Goal: Task Accomplishment & Management: Manage account settings

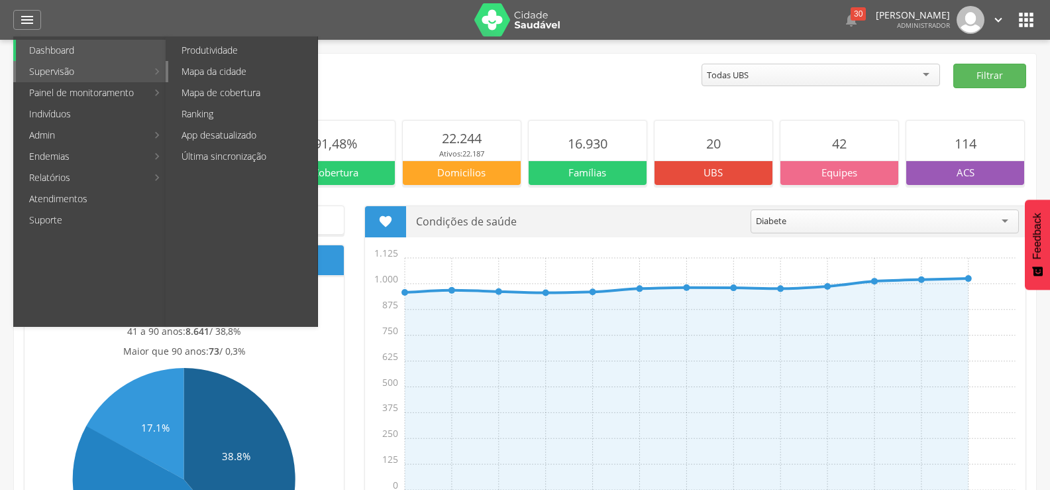
click at [222, 73] on link "Mapa da cidade" at bounding box center [242, 71] width 149 height 21
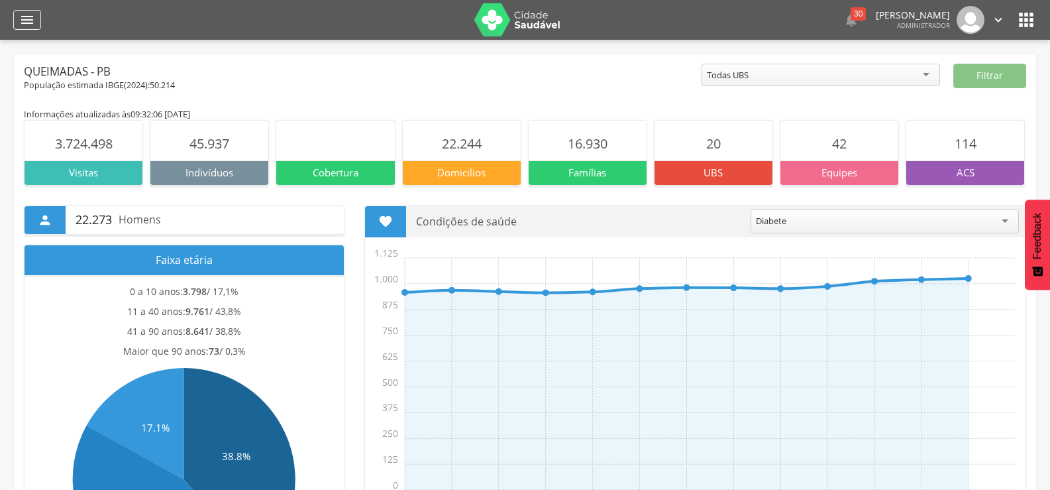
click at [31, 17] on icon "" at bounding box center [27, 20] width 16 height 16
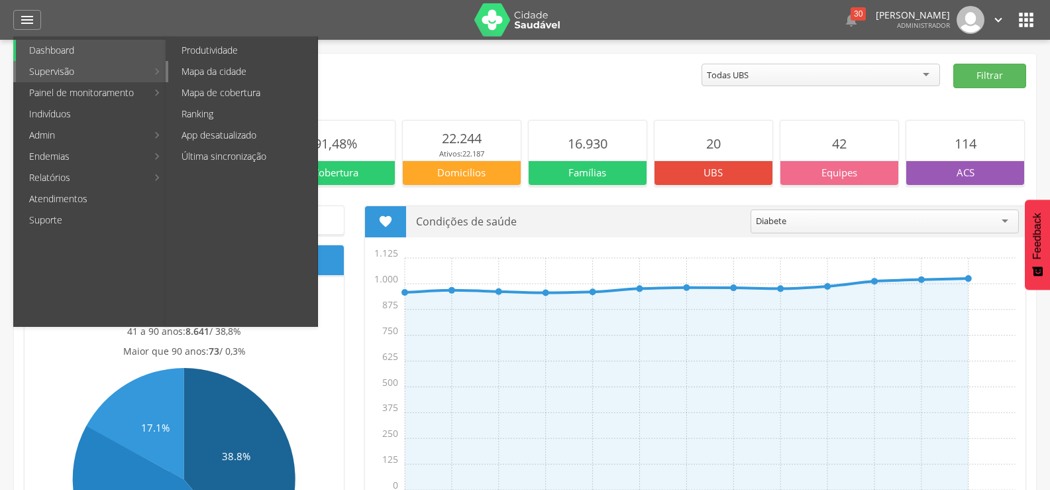
click at [214, 76] on link "Mapa da cidade" at bounding box center [242, 71] width 149 height 21
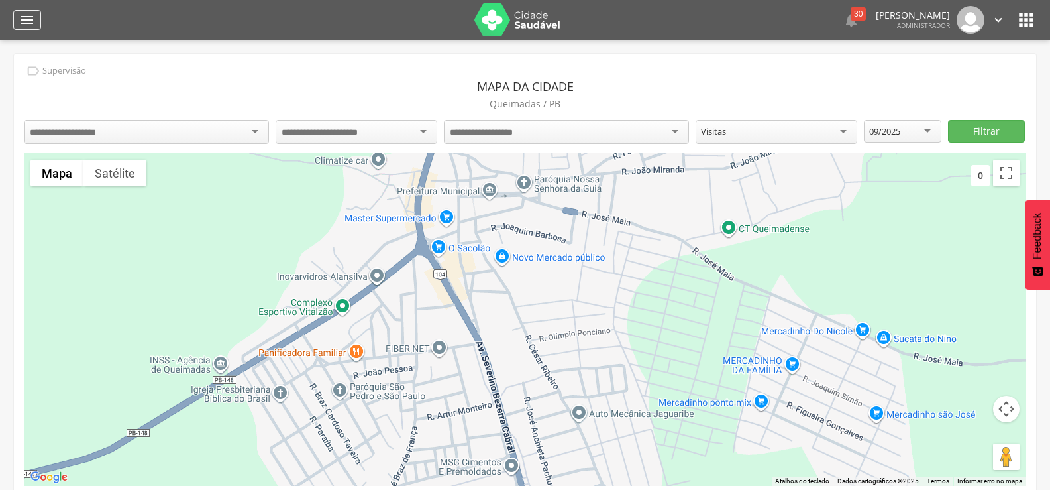
click at [27, 25] on icon "" at bounding box center [27, 20] width 16 height 16
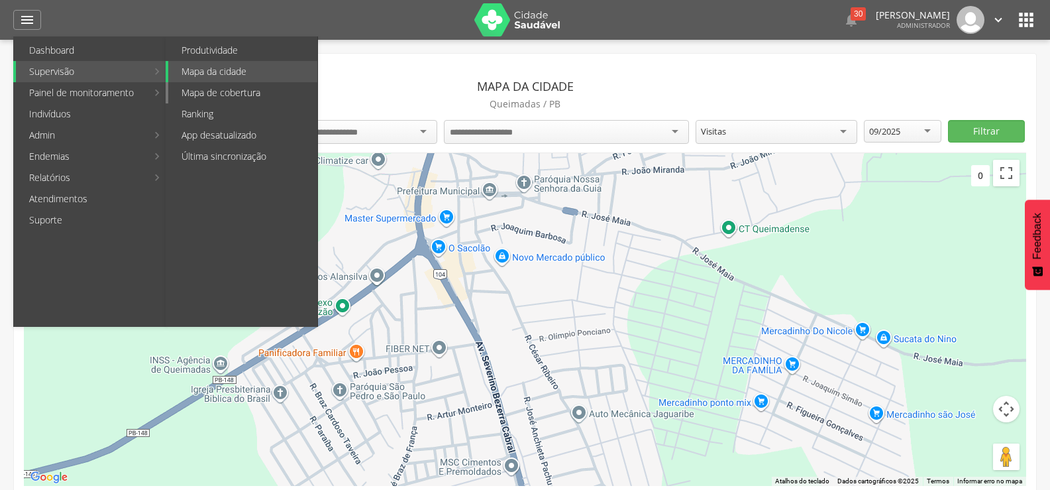
click at [232, 89] on link "Mapa de cobertura" at bounding box center [242, 92] width 149 height 21
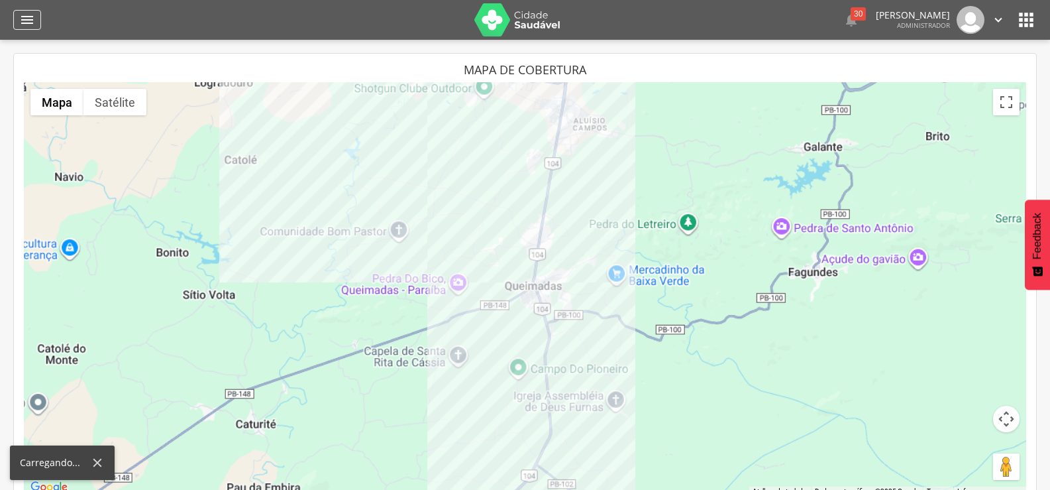
click at [29, 15] on icon "" at bounding box center [27, 20] width 16 height 16
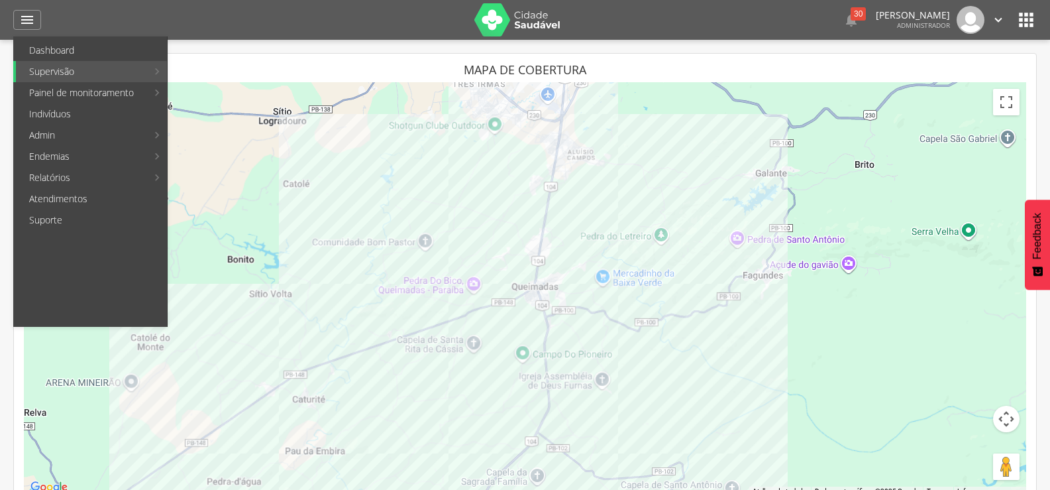
click at [999, 21] on icon "" at bounding box center [998, 20] width 15 height 15
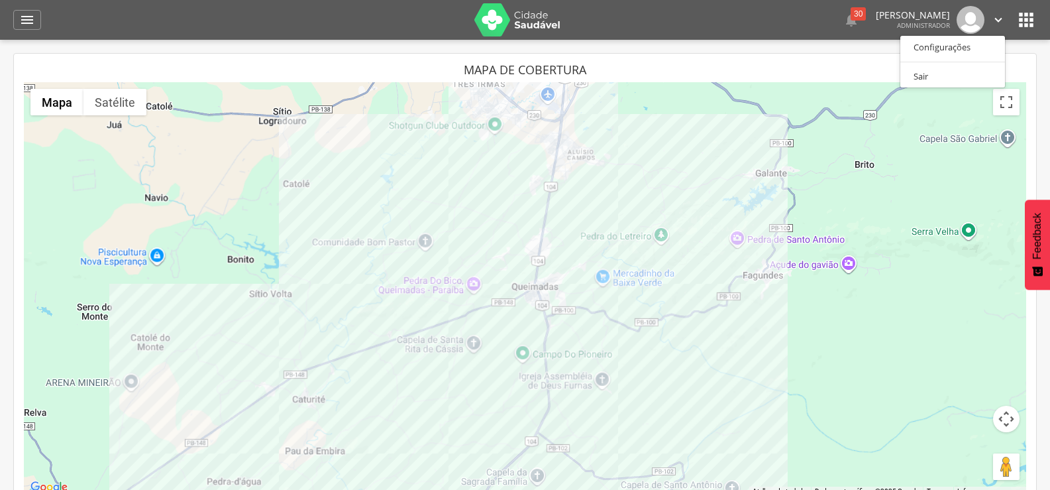
click at [897, 17] on p "[PERSON_NAME]" at bounding box center [913, 15] width 74 height 9
click at [1026, 18] on icon "" at bounding box center [1026, 19] width 21 height 21
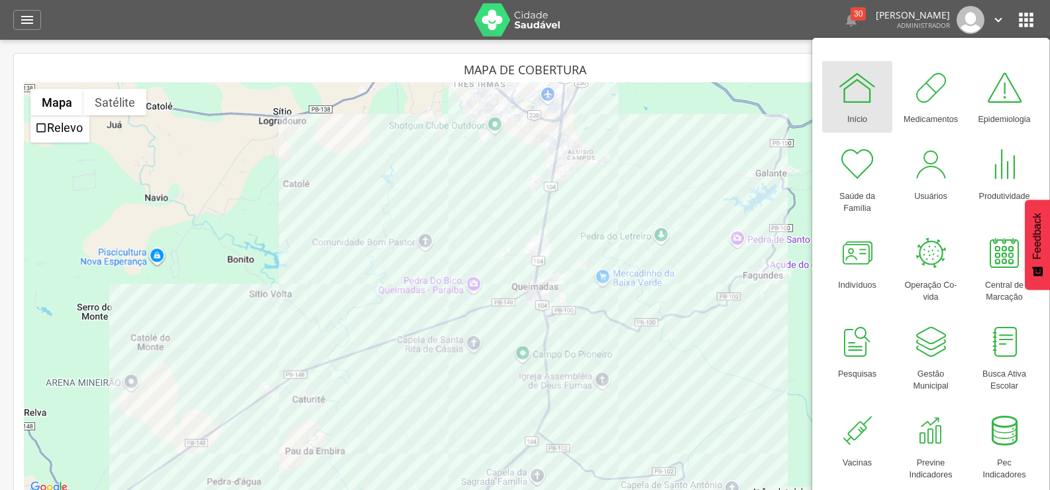
click at [31, 9] on div " Dashboard Supervisão Produtividade Mapa da cidade Mapa de cobertura Ranking A…" at bounding box center [525, 20] width 1024 height 40
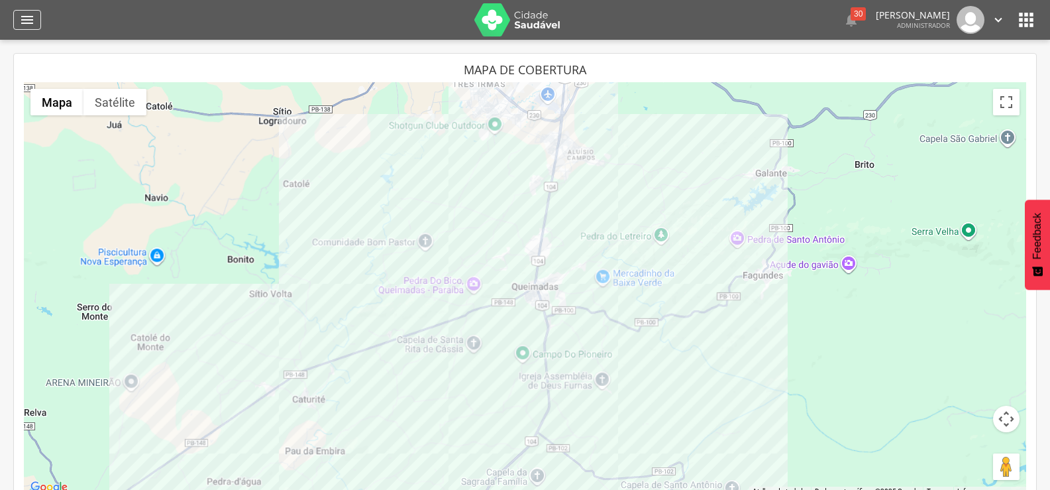
click at [30, 23] on icon "" at bounding box center [27, 20] width 16 height 16
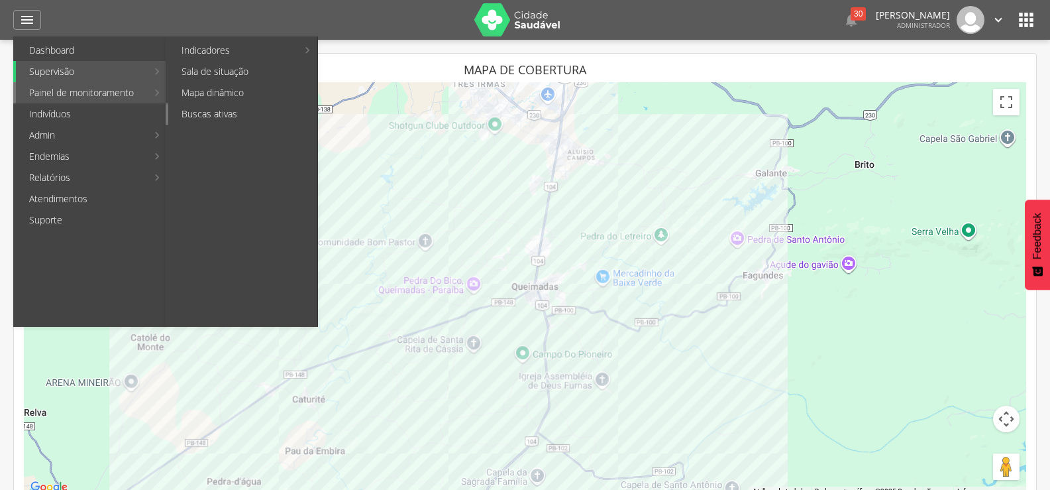
click at [189, 111] on link "Buscas ativas" at bounding box center [242, 113] width 149 height 21
type input "**********"
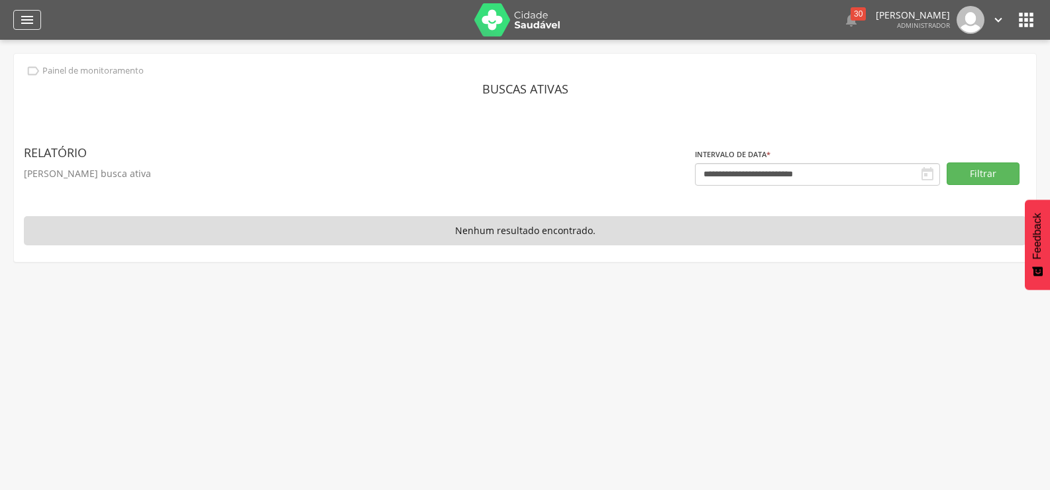
click at [24, 22] on icon "" at bounding box center [27, 20] width 16 height 16
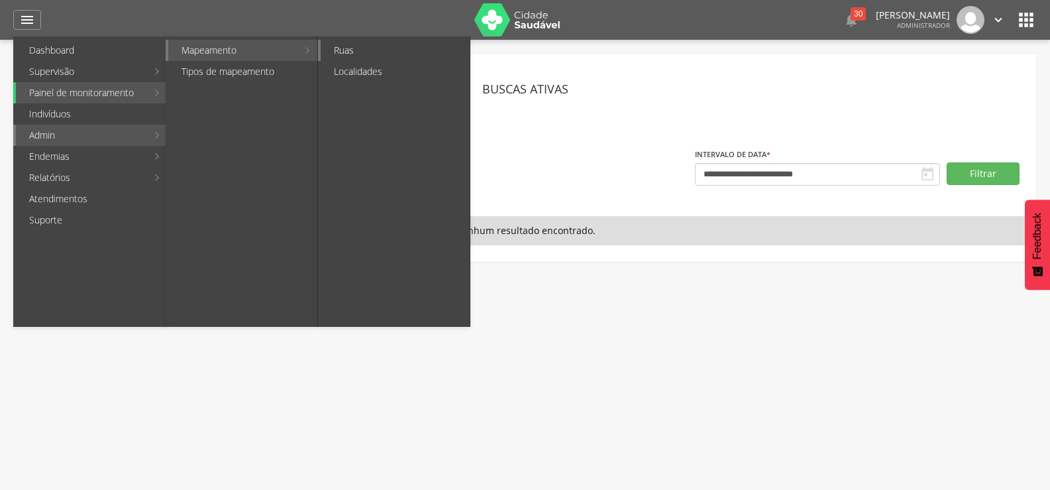
click at [342, 48] on link "Ruas" at bounding box center [395, 50] width 149 height 21
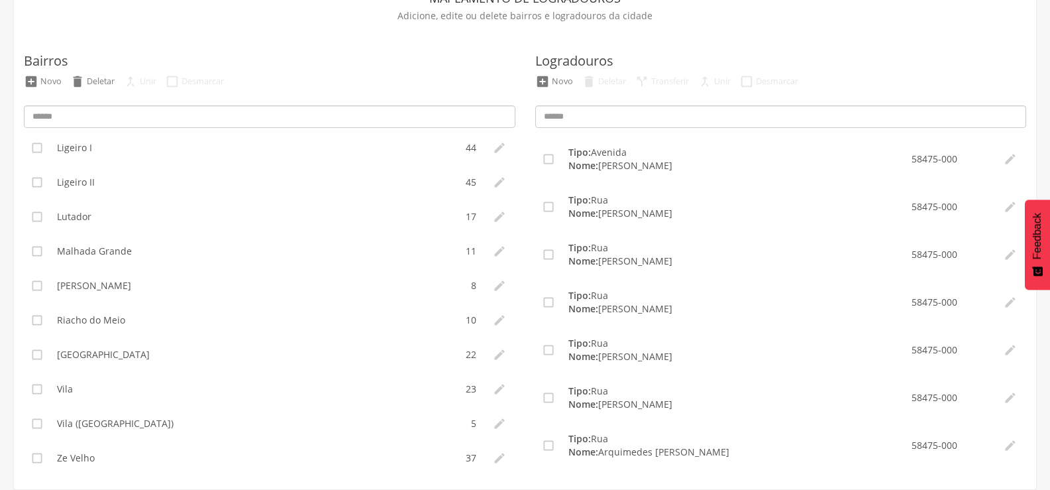
scroll to position [257, 0]
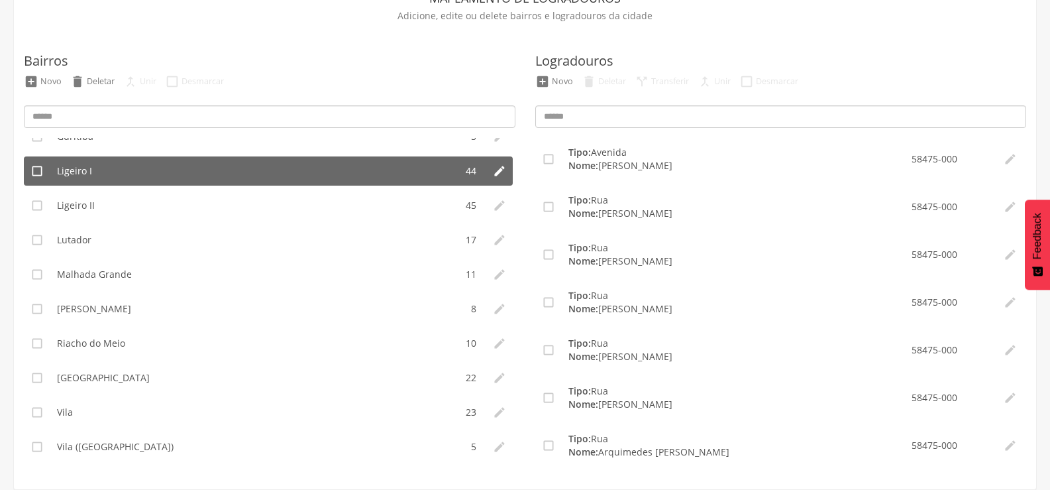
click at [119, 180] on li "Ligeiro I" at bounding box center [252, 170] width 405 height 29
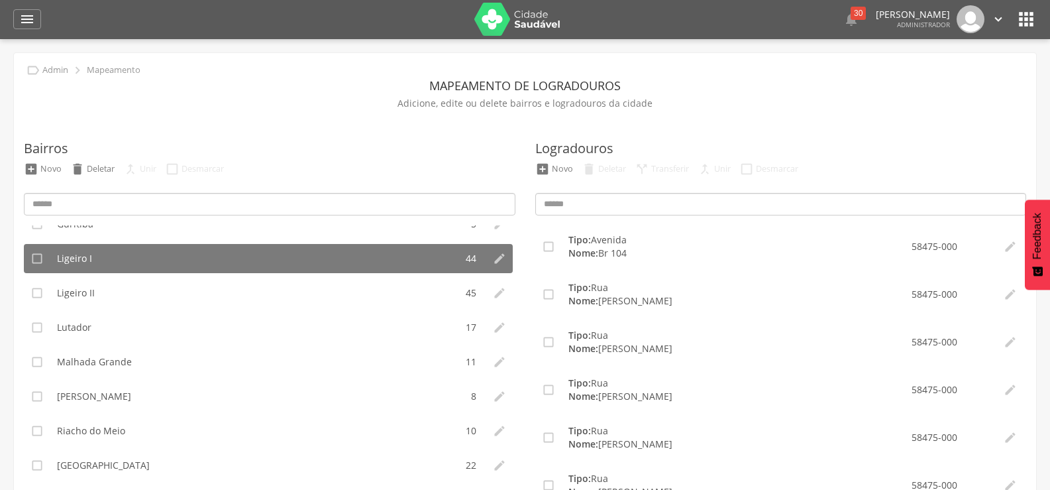
scroll to position [0, 0]
click at [21, 27] on icon "" at bounding box center [27, 20] width 16 height 16
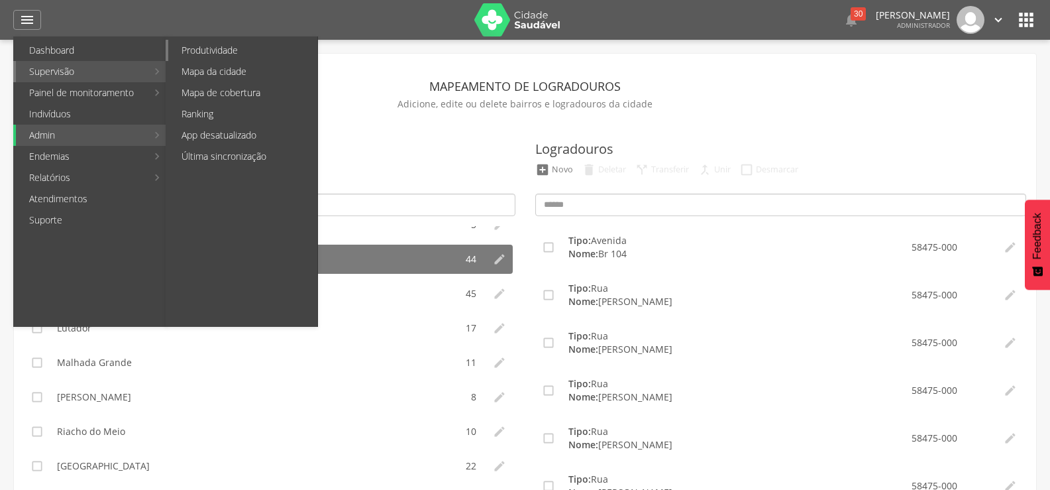
click at [238, 54] on link "Produtividade" at bounding box center [242, 50] width 149 height 21
type input "**********"
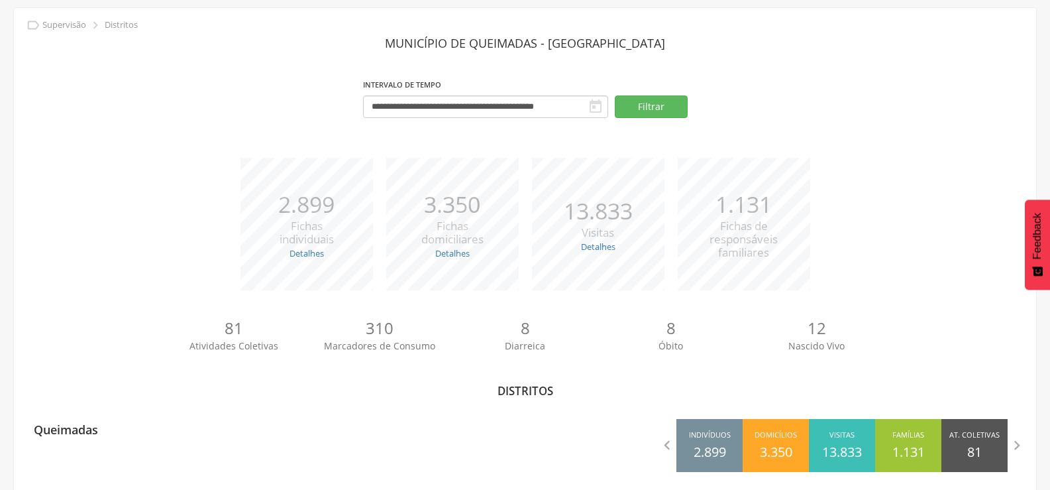
scroll to position [58, 0]
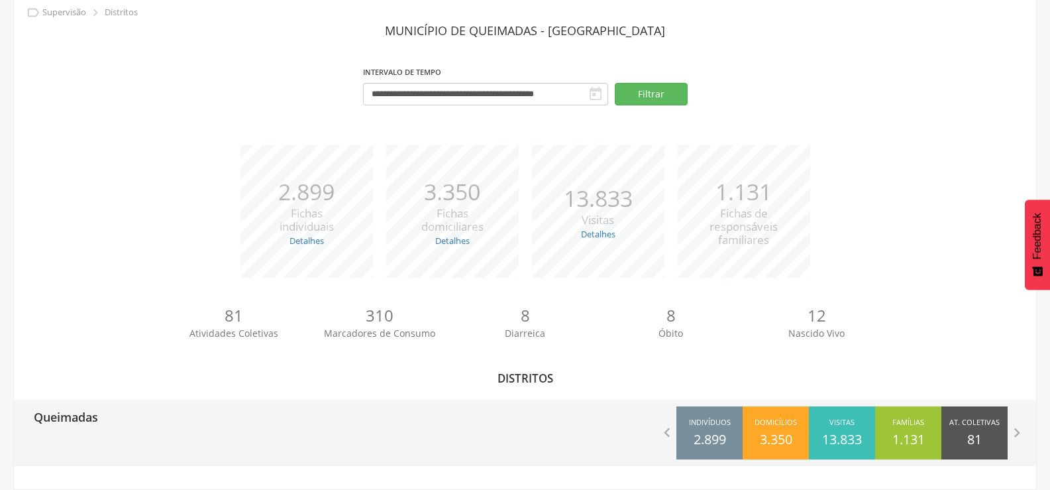
click at [91, 424] on p "Queimadas" at bounding box center [66, 413] width 64 height 27
type input "**********"
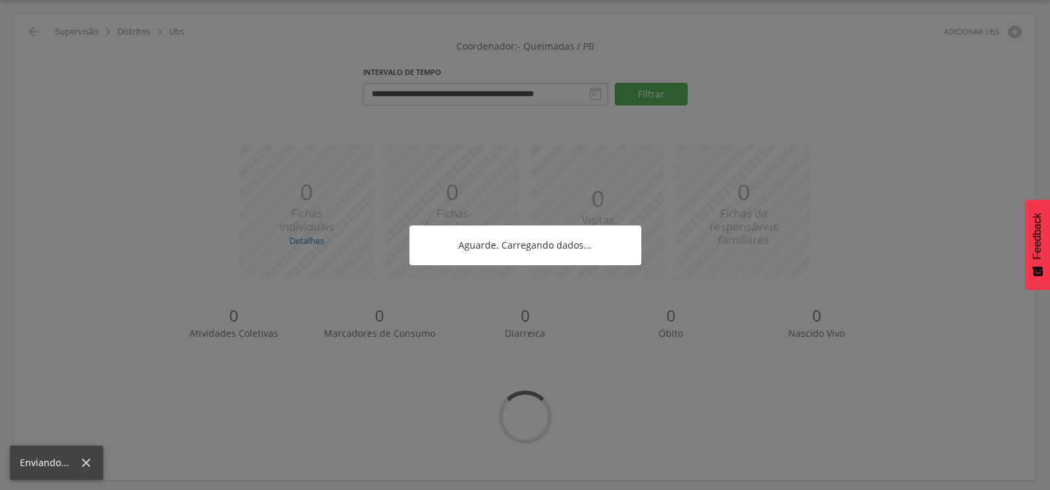
scroll to position [40, 0]
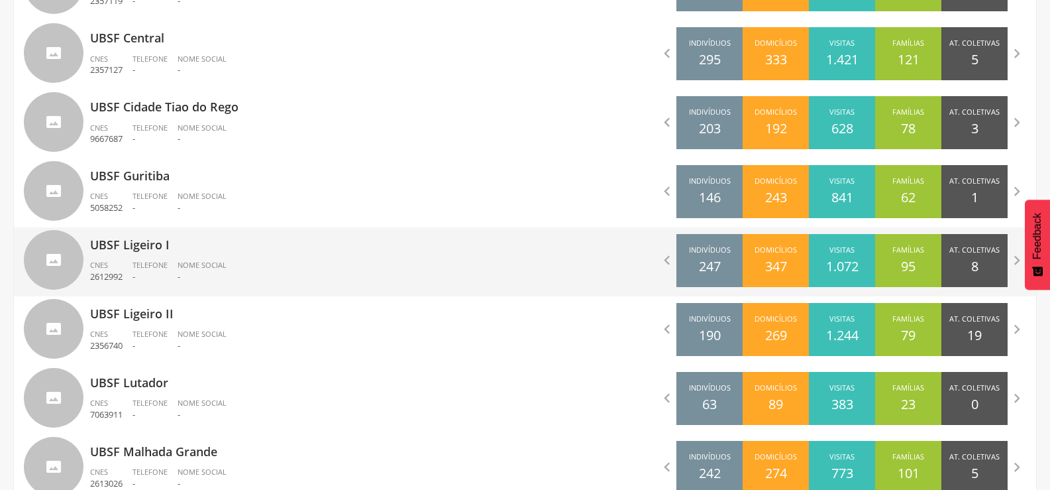
click at [149, 230] on p "UBSF Ligeiro I" at bounding box center [302, 240] width 425 height 27
type input "**********"
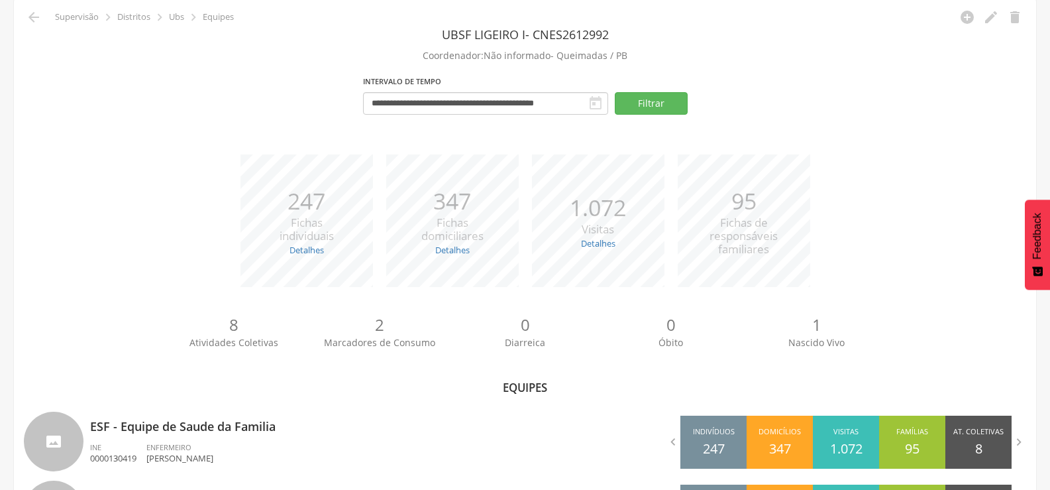
scroll to position [135, 0]
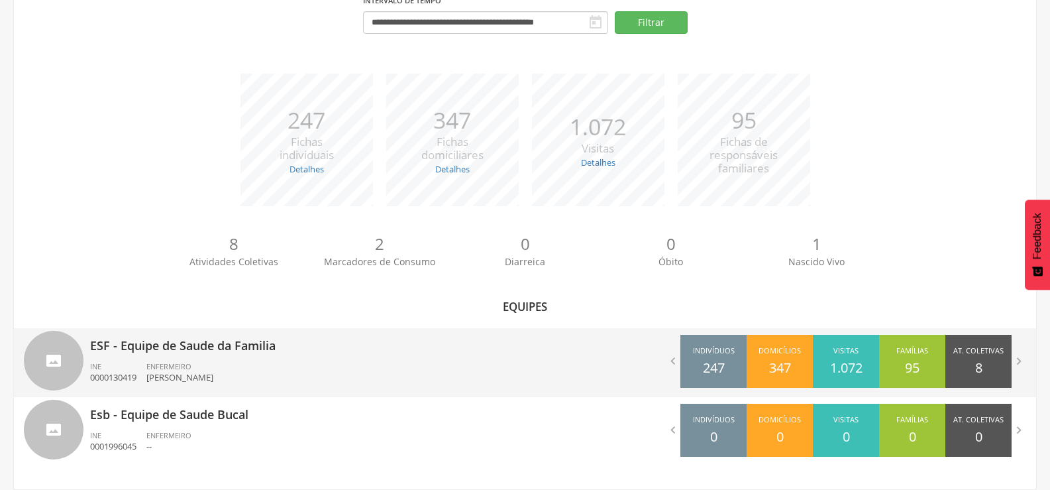
click at [159, 358] on div "ESF - Equipe de Saude da Familia INE 0000130419 ENFERMEIRO [PERSON_NAME]" at bounding box center [302, 362] width 425 height 69
type input "**********"
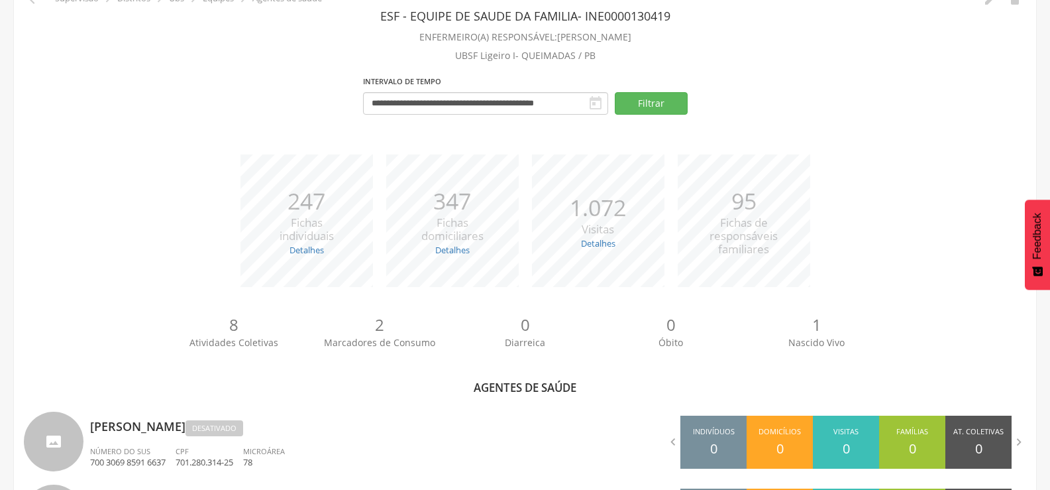
scroll to position [787, 0]
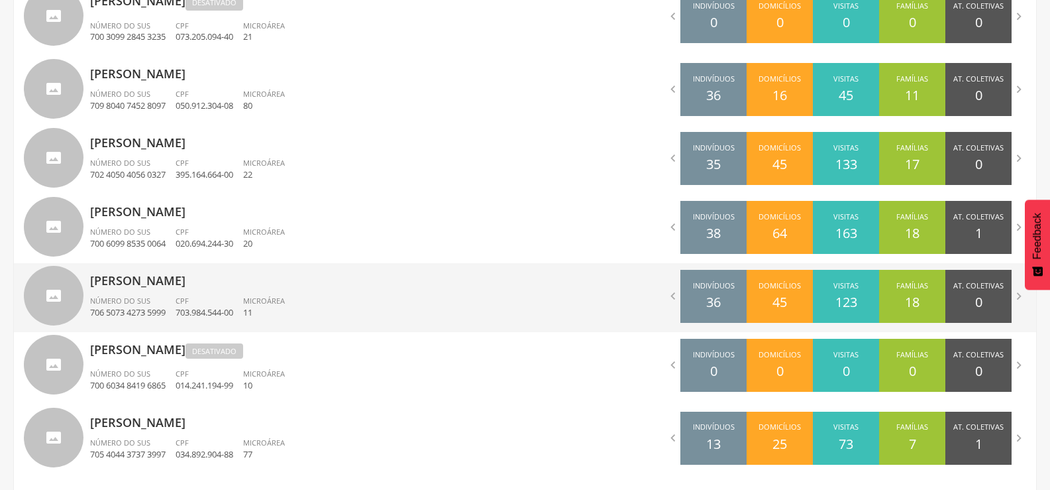
click at [160, 285] on p "[PERSON_NAME]" at bounding box center [302, 276] width 425 height 27
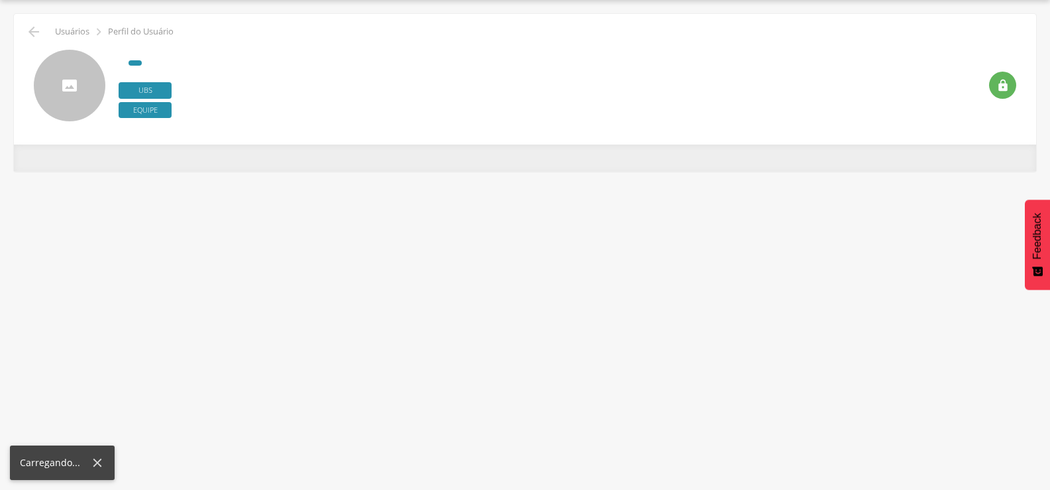
scroll to position [40, 0]
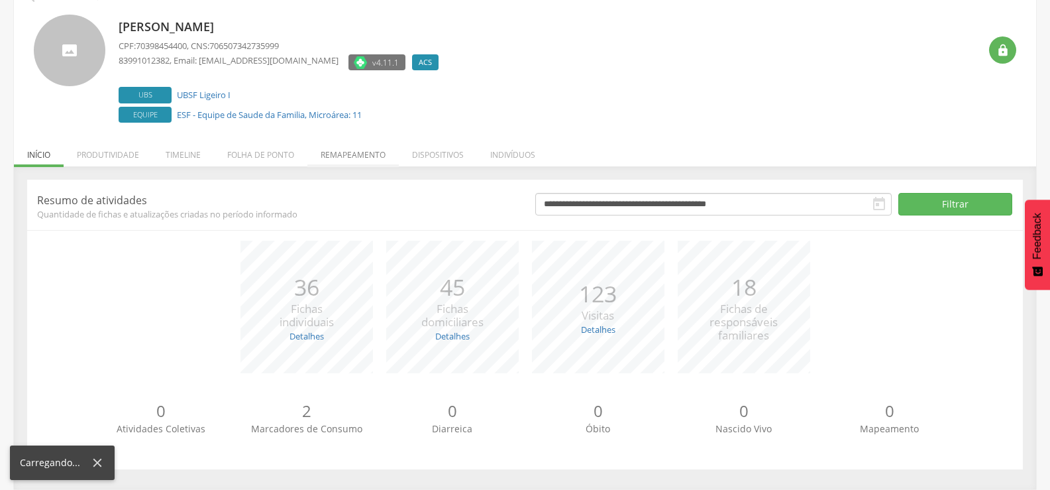
click at [356, 163] on li "Remapeamento" at bounding box center [352, 151] width 91 height 31
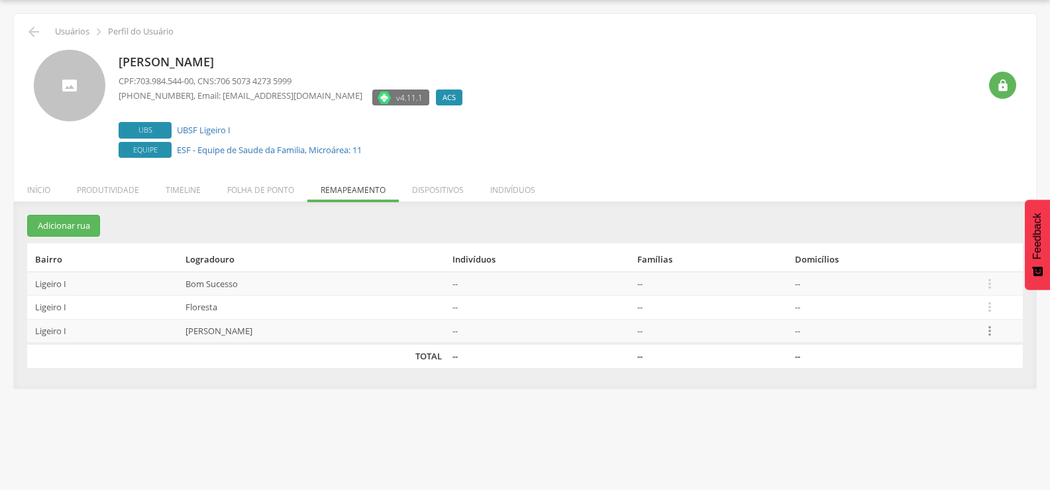
click at [996, 331] on icon "" at bounding box center [990, 330] width 15 height 15
click at [951, 286] on link "Desalocar famílias" at bounding box center [944, 278] width 105 height 17
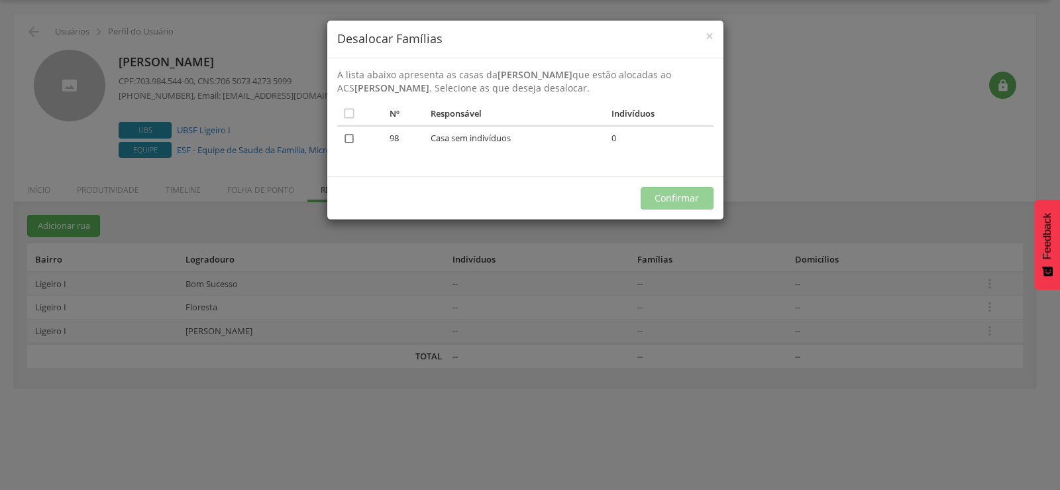
click at [343, 138] on icon "" at bounding box center [349, 138] width 13 height 13
click at [661, 202] on button "Confirmar" at bounding box center [677, 198] width 73 height 23
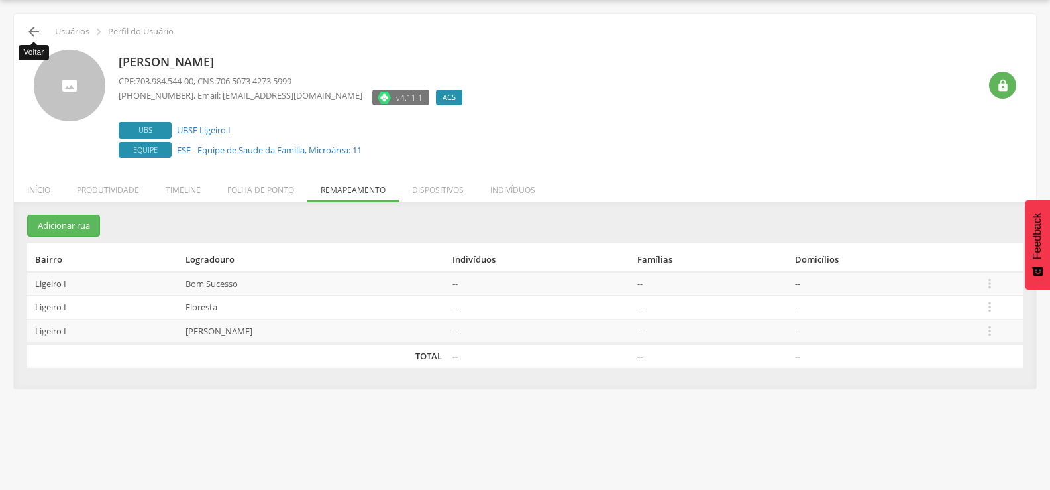
click at [37, 30] on icon "" at bounding box center [34, 32] width 16 height 16
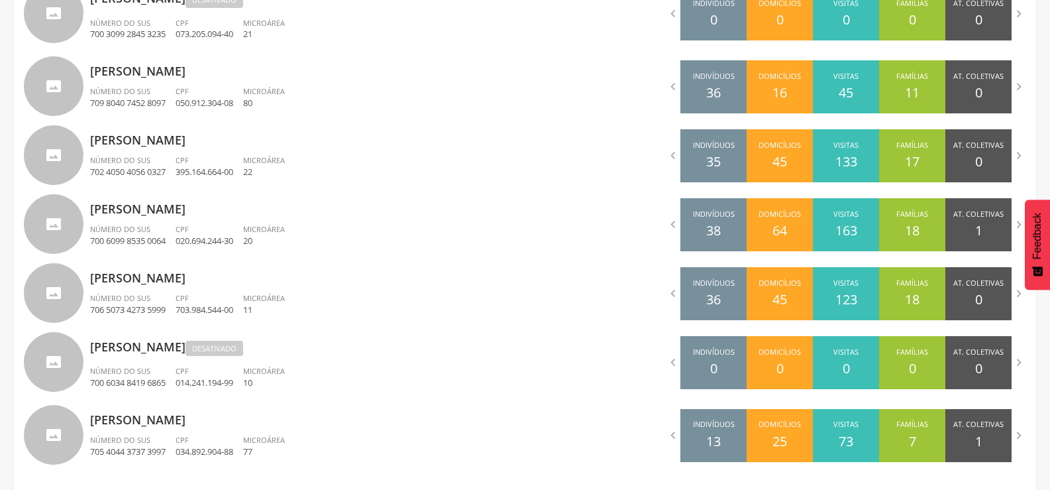
scroll to position [928, 0]
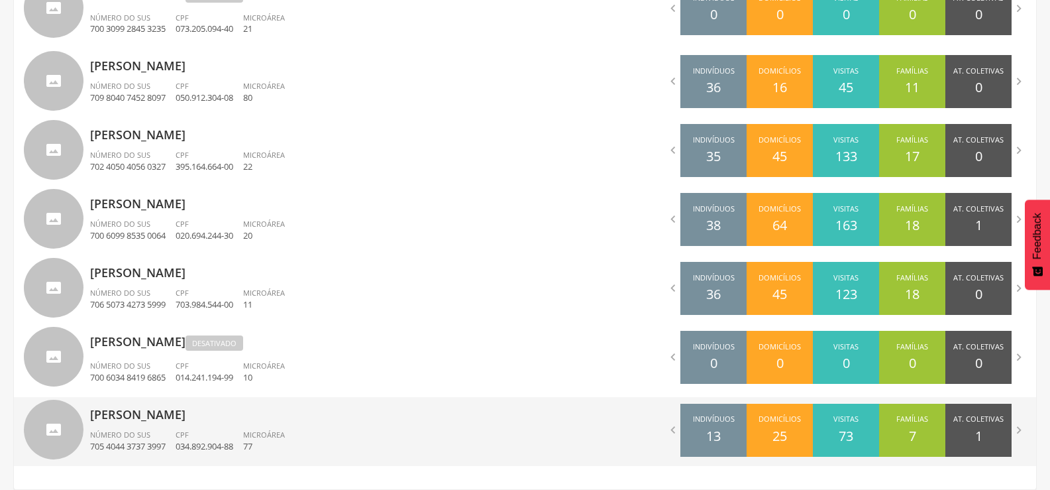
click at [154, 404] on p "[PERSON_NAME]" at bounding box center [302, 410] width 425 height 27
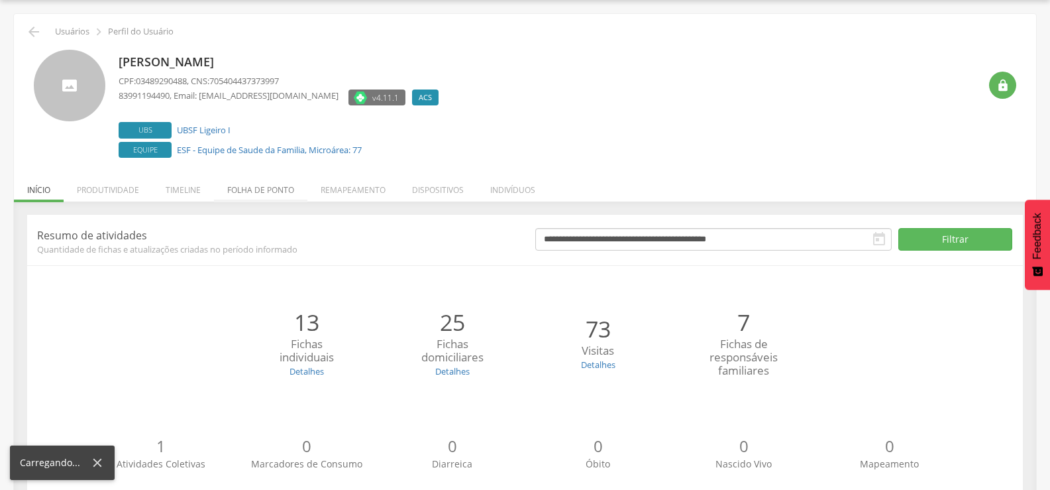
scroll to position [75, 0]
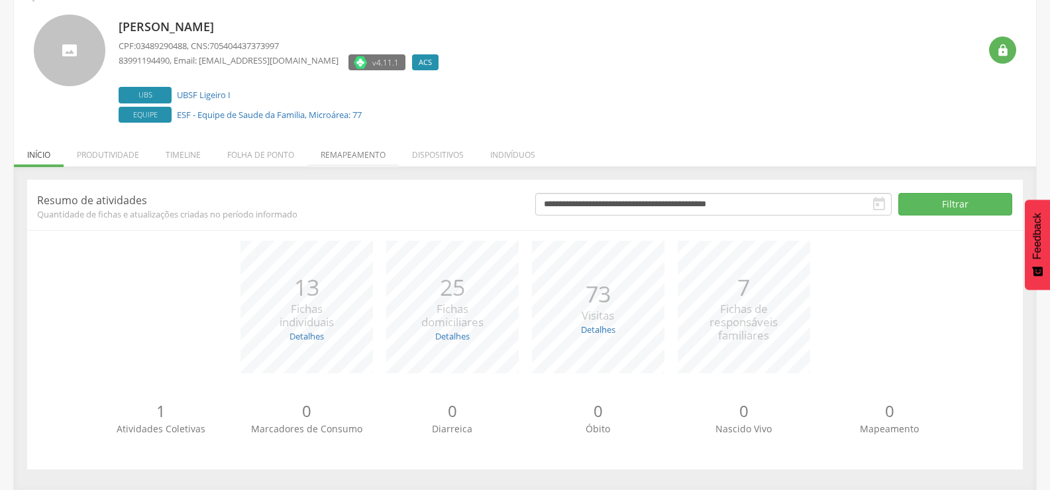
click at [346, 150] on li "Remapeamento" at bounding box center [352, 151] width 91 height 31
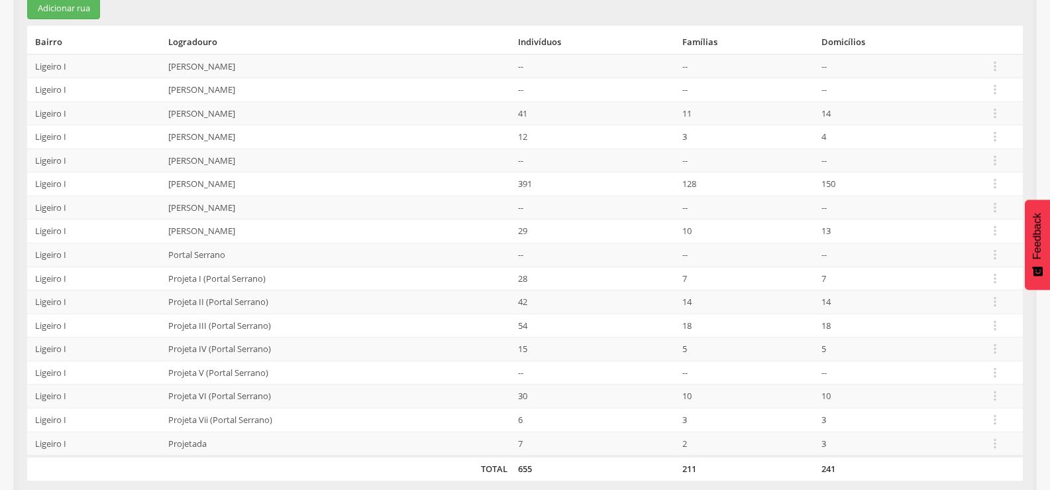
scroll to position [268, 0]
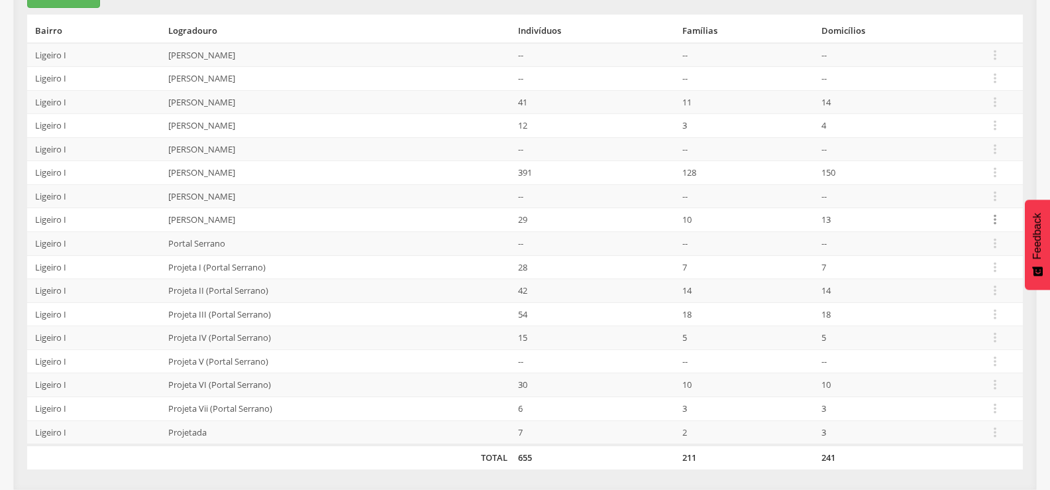
click at [995, 217] on icon "" at bounding box center [995, 219] width 15 height 15
click at [974, 154] on link "Alocar famílias" at bounding box center [949, 151] width 105 height 17
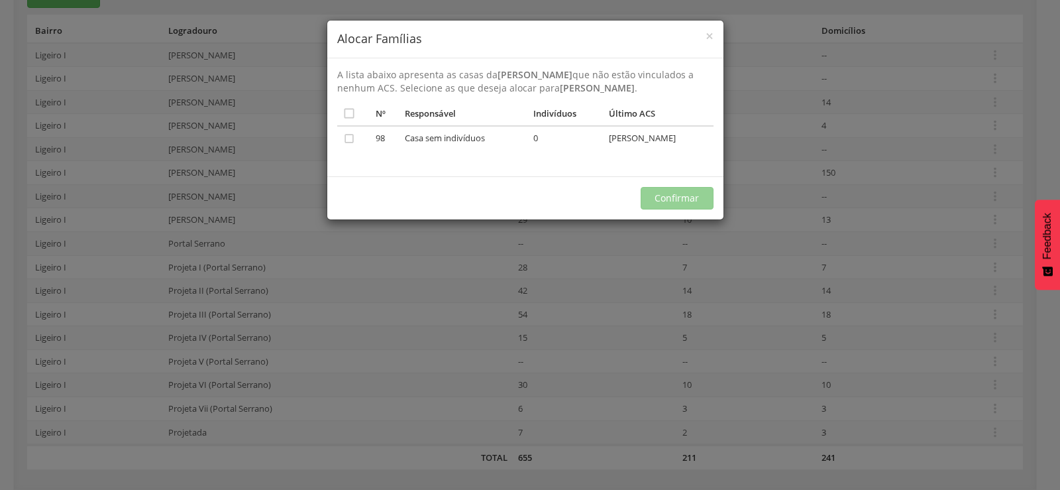
click at [358, 136] on td "" at bounding box center [354, 140] width 34 height 28
click at [347, 140] on icon "" at bounding box center [349, 138] width 13 height 13
click at [661, 199] on button "Confirmar" at bounding box center [677, 198] width 73 height 23
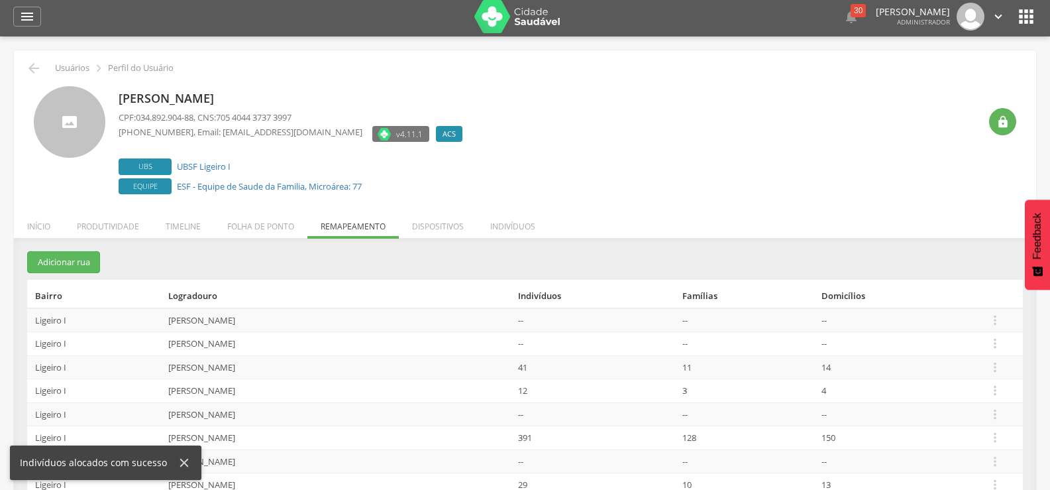
scroll to position [0, 0]
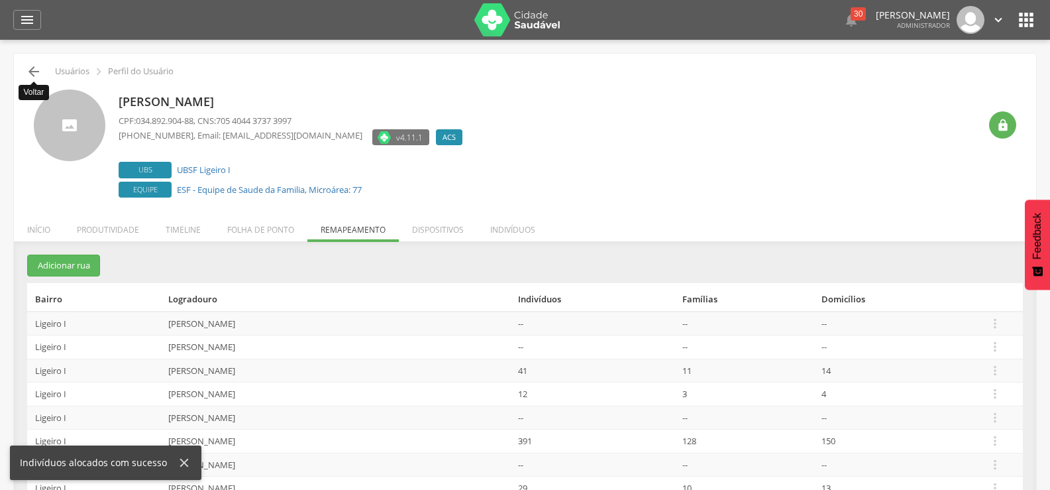
click at [27, 78] on icon "" at bounding box center [34, 72] width 16 height 16
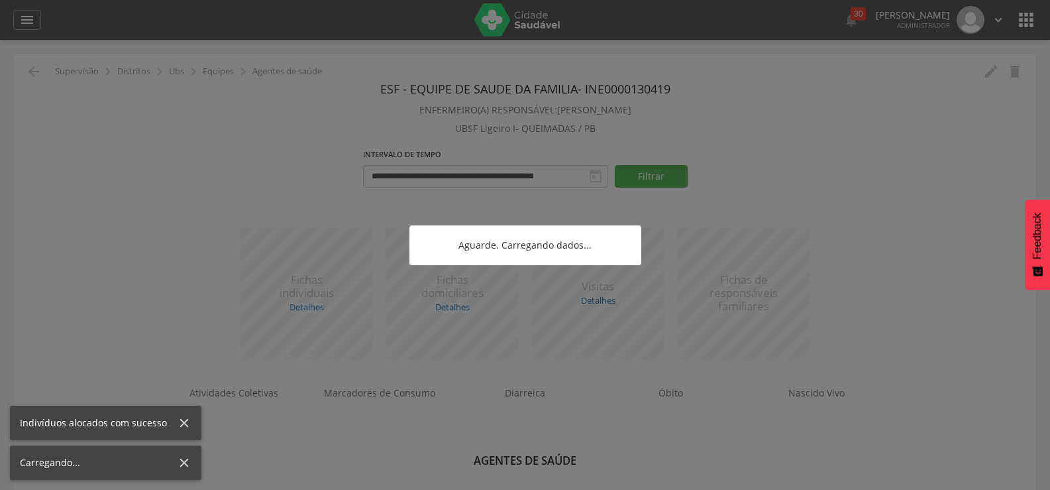
scroll to position [40, 0]
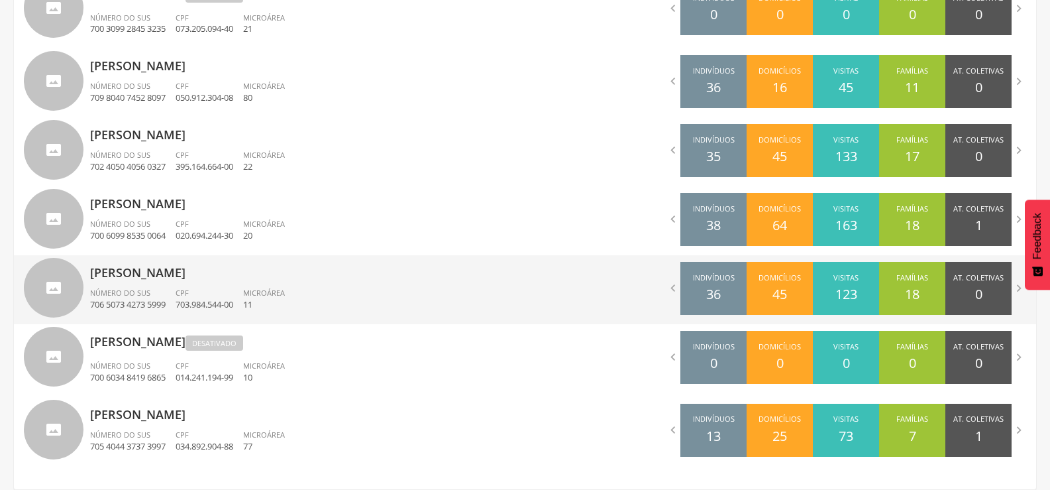
click at [225, 275] on p "[PERSON_NAME]" at bounding box center [302, 268] width 425 height 27
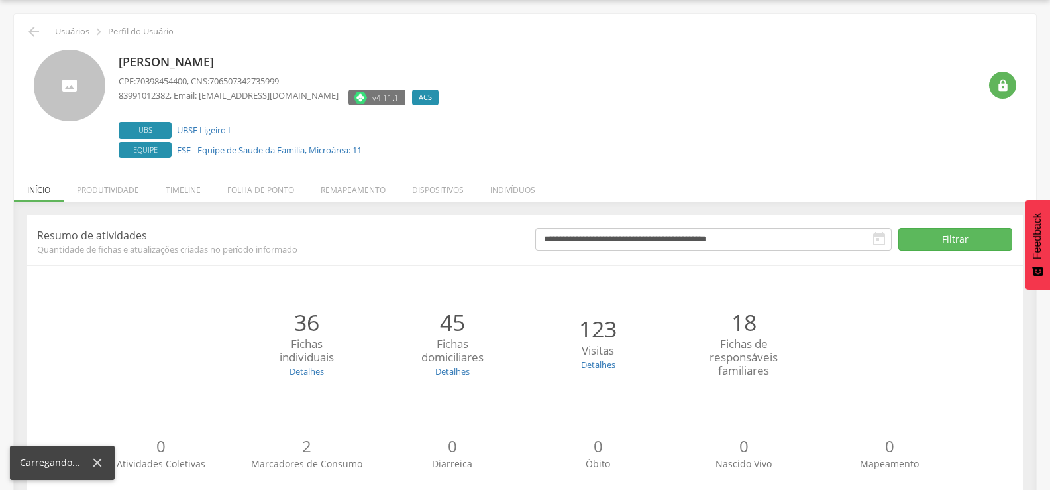
scroll to position [75, 0]
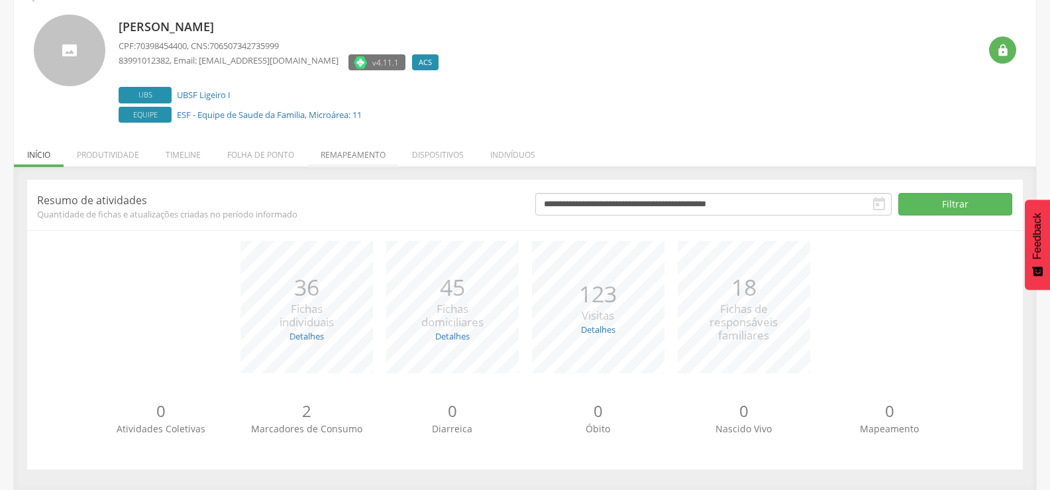
click at [341, 154] on li "Remapeamento" at bounding box center [352, 151] width 91 height 31
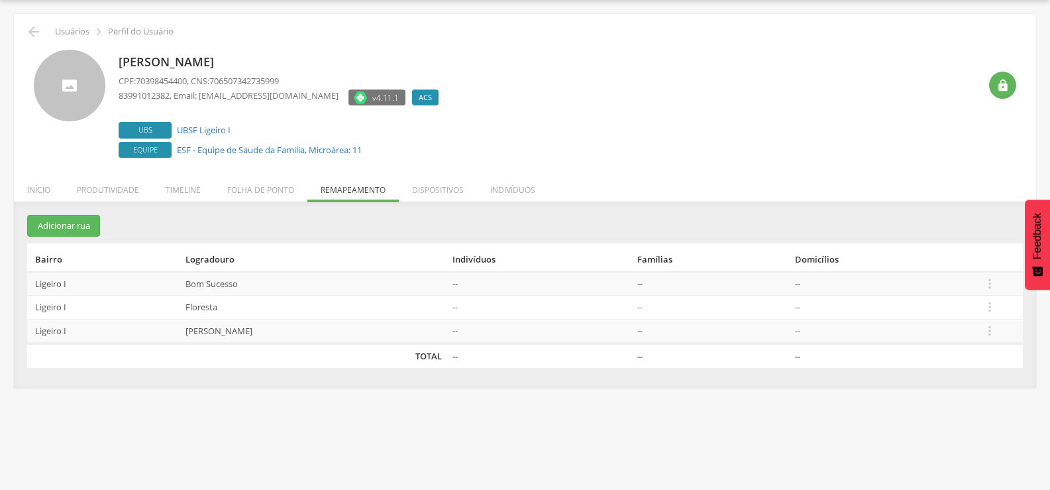
scroll to position [40, 0]
click at [29, 34] on icon "" at bounding box center [34, 32] width 16 height 16
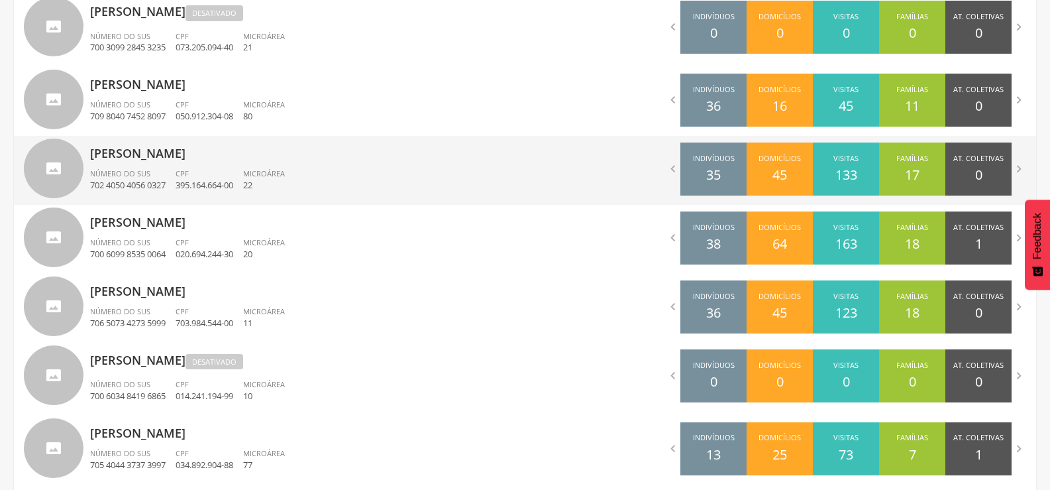
scroll to position [928, 0]
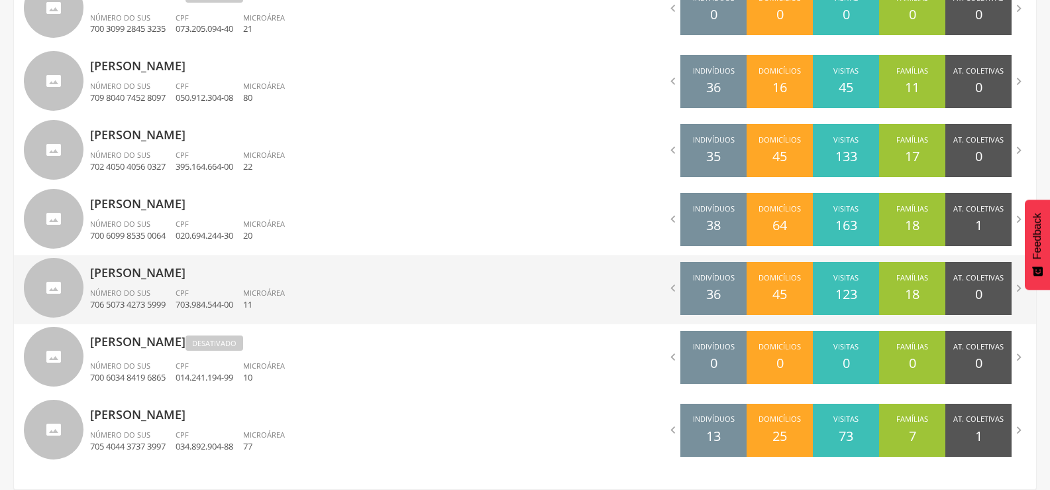
click at [131, 282] on div "[PERSON_NAME] Número do SUS 706 5073 4273 5999 CPF 703.984.544-00 Microárea 11" at bounding box center [302, 289] width 425 height 69
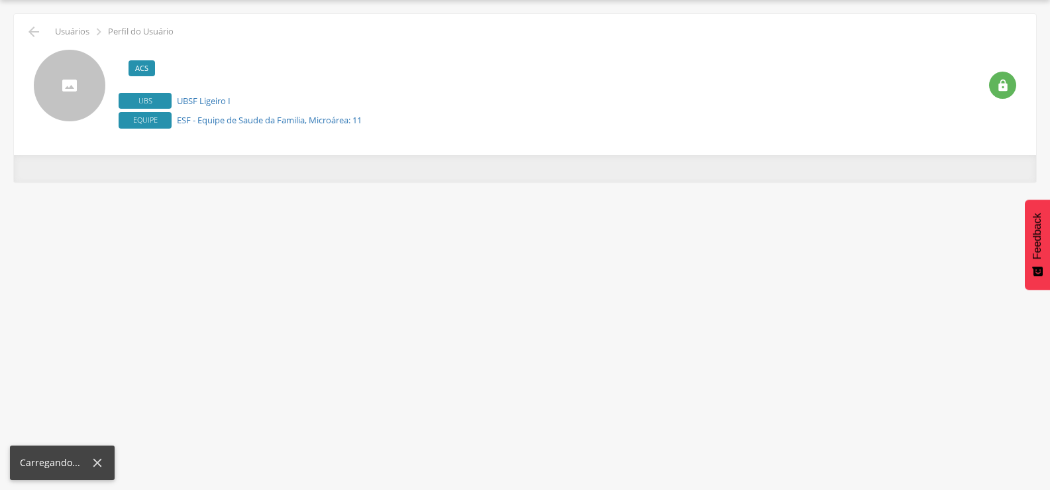
scroll to position [40, 0]
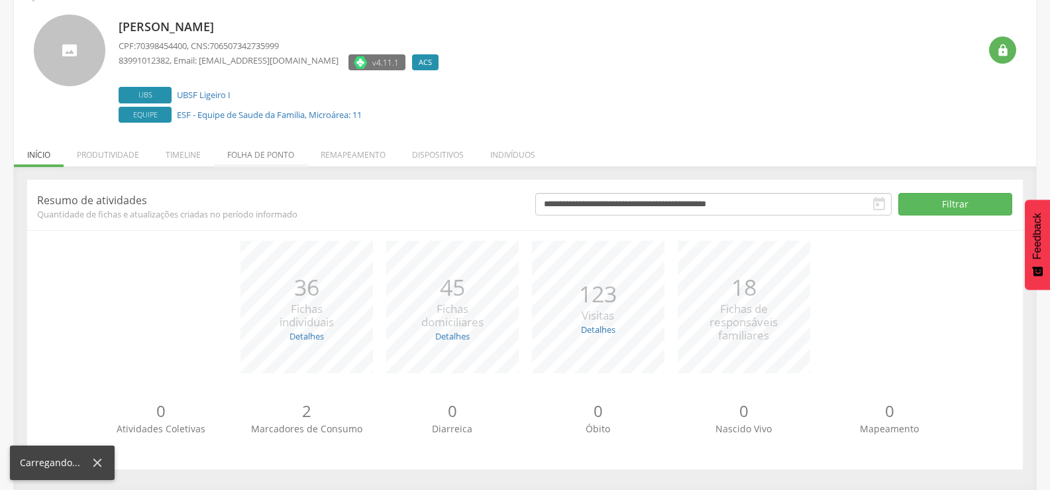
click at [260, 160] on li "Folha de ponto" at bounding box center [260, 151] width 93 height 31
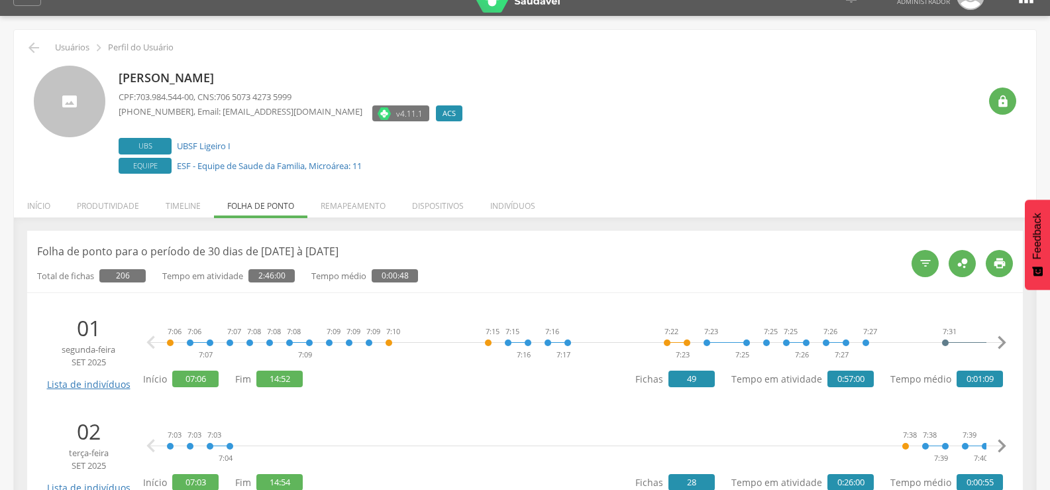
scroll to position [0, 0]
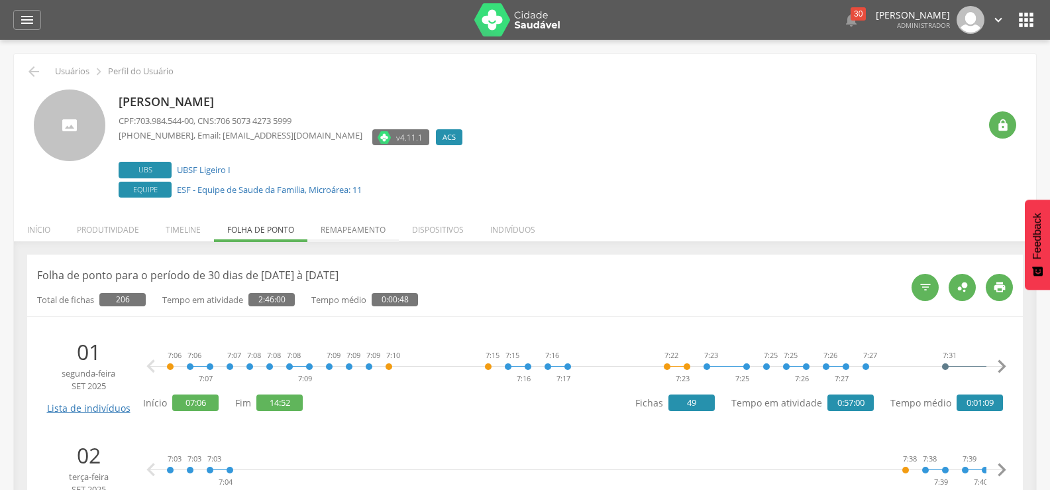
click at [331, 241] on li "Remapeamento" at bounding box center [352, 226] width 91 height 31
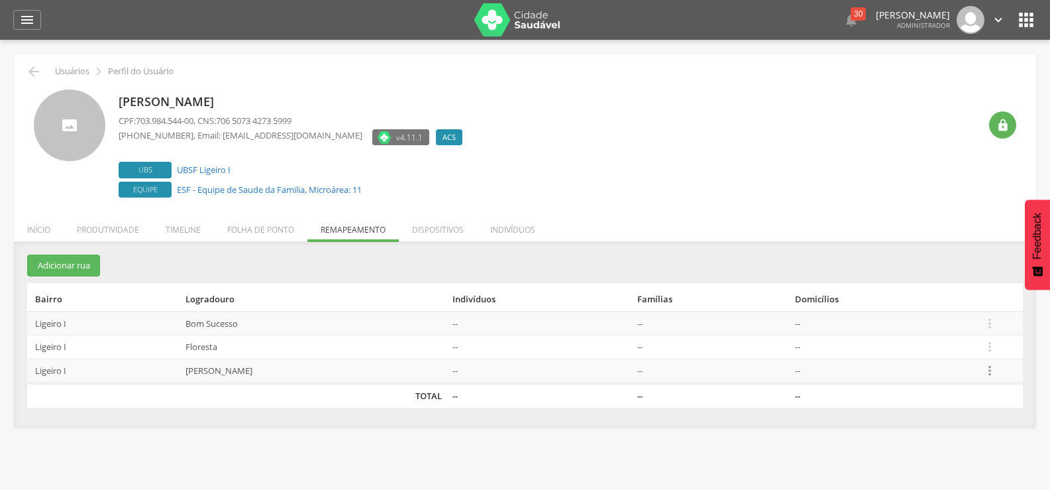
click at [993, 374] on icon "" at bounding box center [990, 370] width 15 height 15
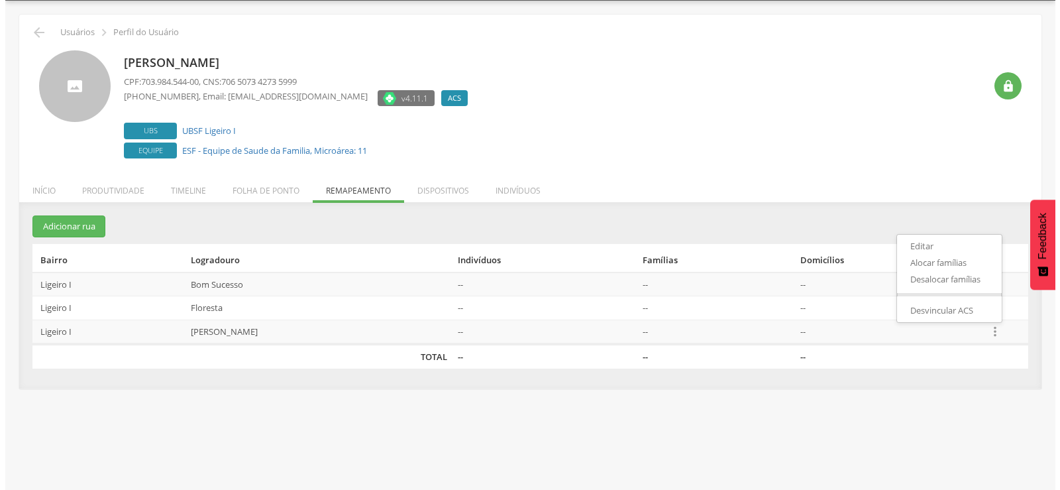
scroll to position [40, 0]
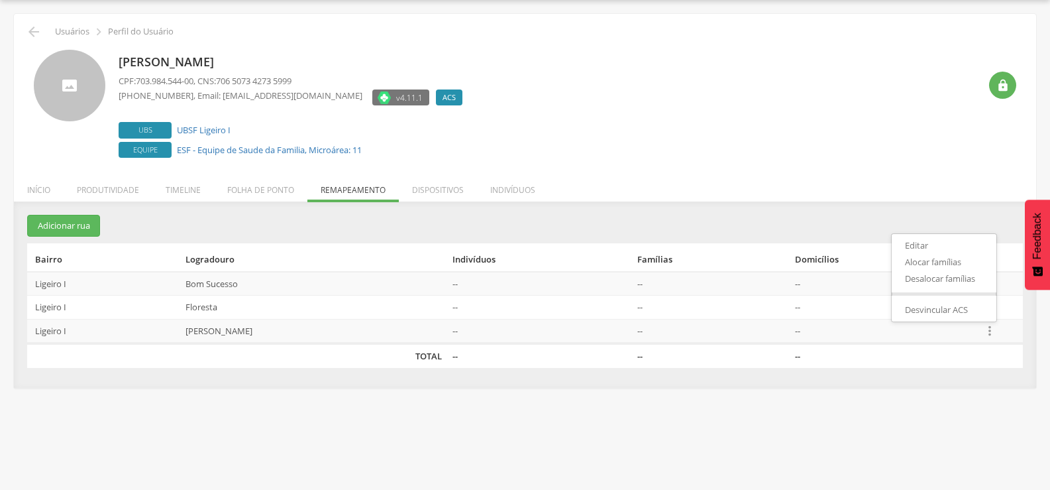
click at [939, 364] on td "--" at bounding box center [906, 355] width 233 height 25
click at [995, 329] on icon "" at bounding box center [990, 330] width 15 height 15
click at [933, 279] on link "Desalocar famílias" at bounding box center [944, 278] width 105 height 17
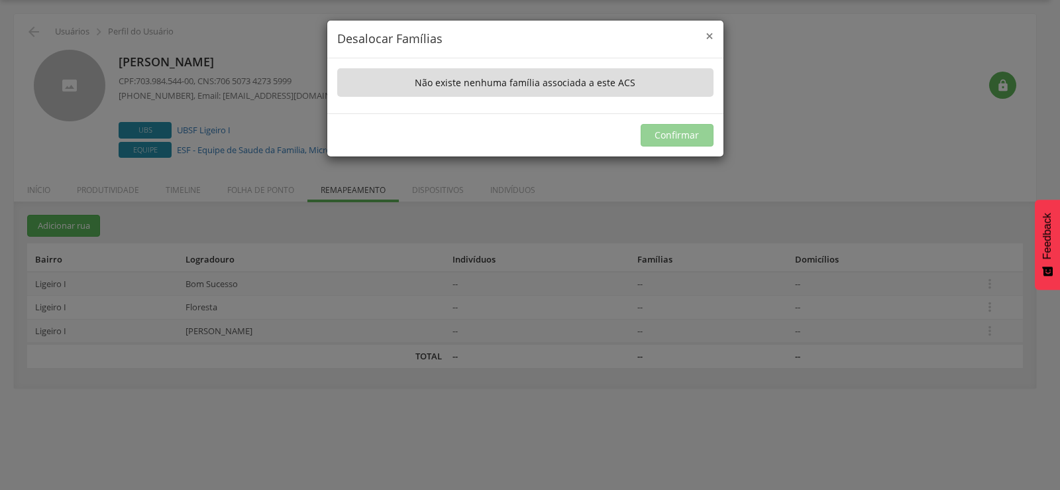
click at [707, 30] on span "×" at bounding box center [710, 36] width 8 height 19
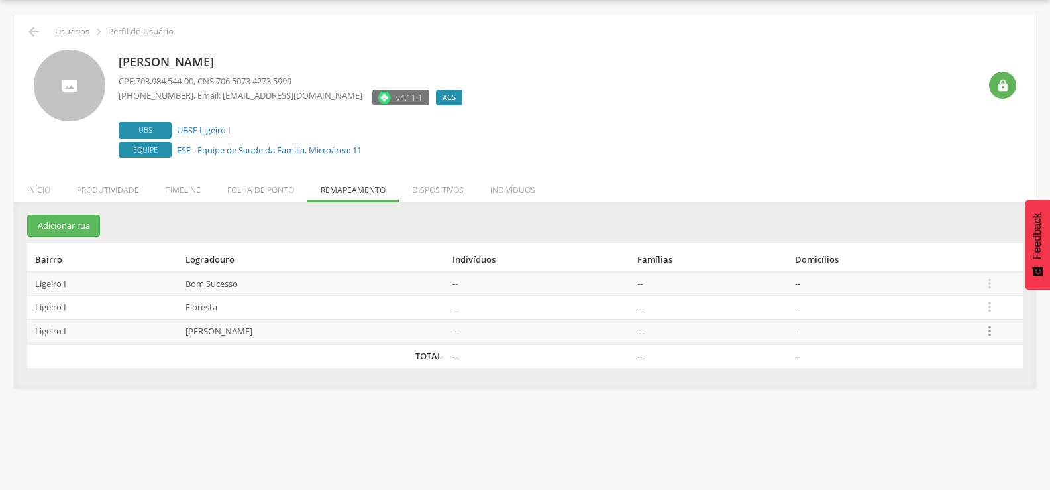
click at [989, 335] on icon "" at bounding box center [990, 330] width 15 height 15
click at [926, 245] on link "Editar" at bounding box center [944, 245] width 105 height 17
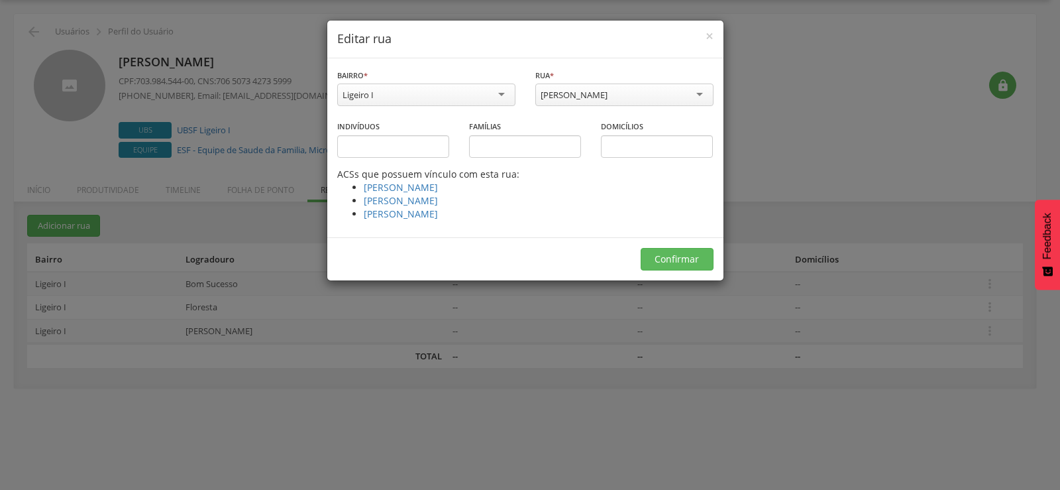
click at [551, 105] on div "[PERSON_NAME]" at bounding box center [624, 94] width 178 height 23
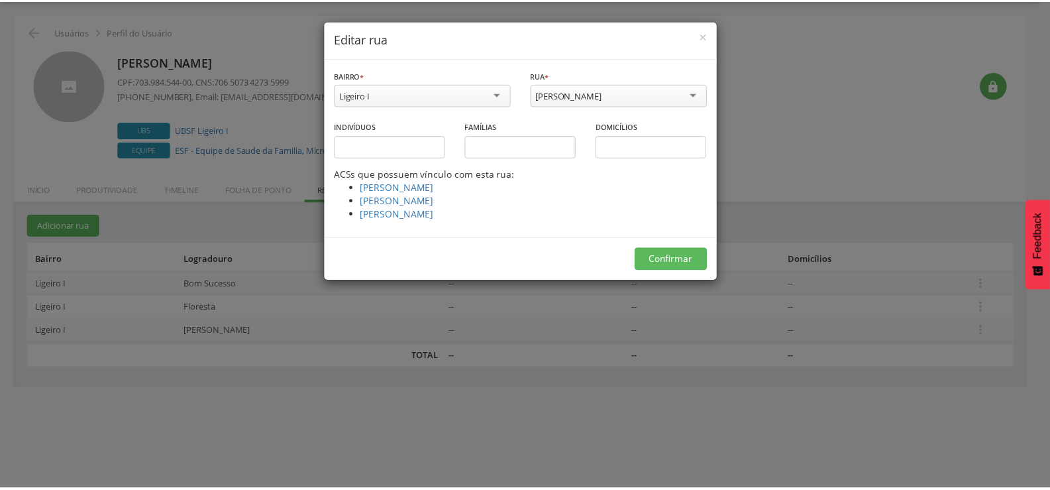
scroll to position [387, 0]
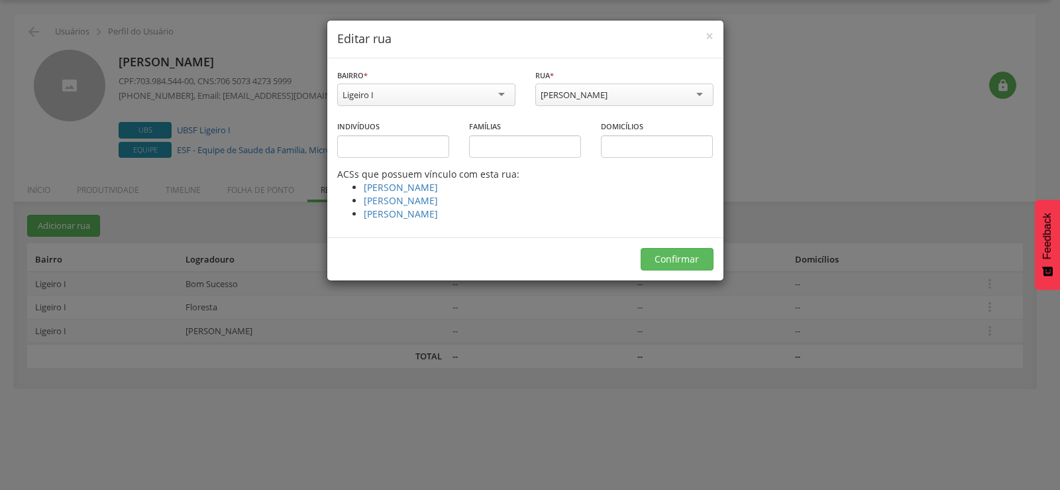
click at [476, 262] on div "Confirmar" at bounding box center [525, 258] width 396 height 43
click at [683, 252] on button "Confirmar" at bounding box center [677, 259] width 73 height 23
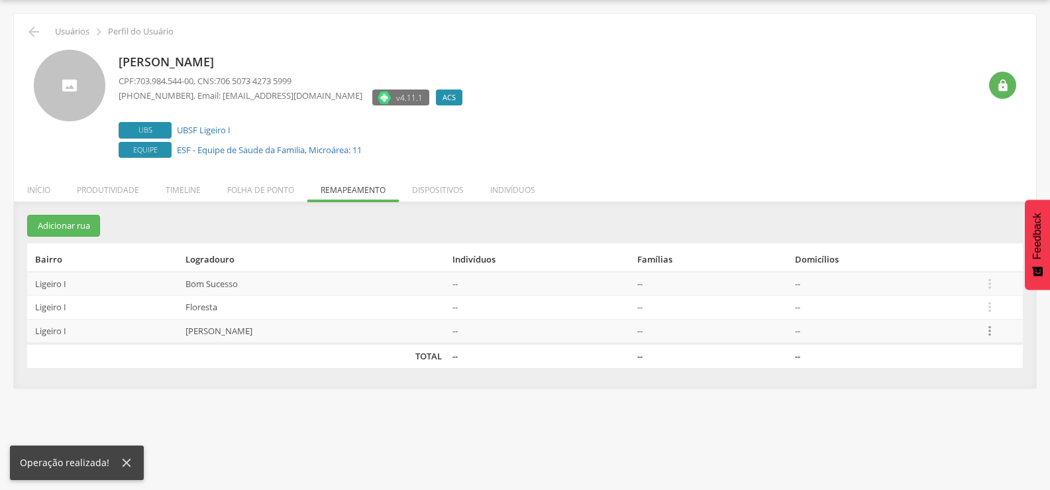
click at [996, 327] on icon "" at bounding box center [990, 330] width 15 height 15
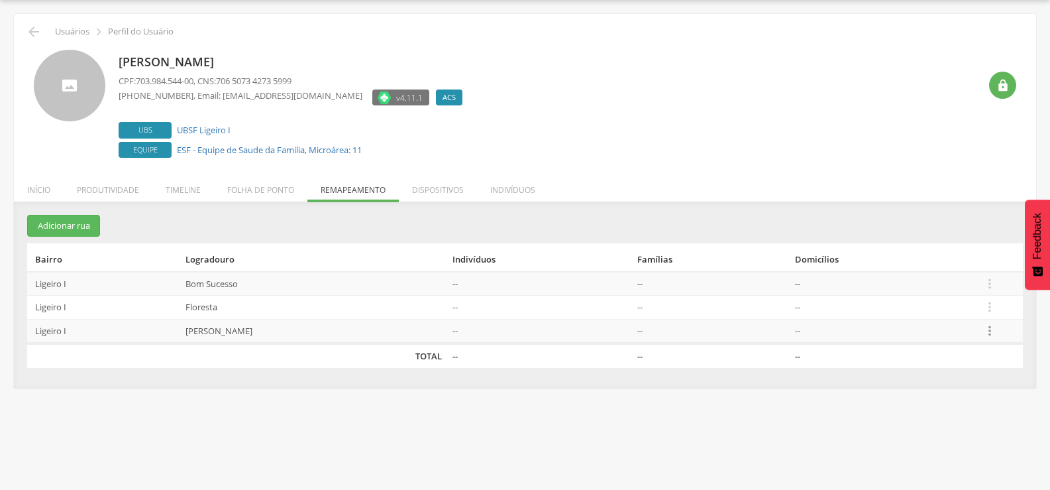
click at [988, 331] on icon "" at bounding box center [990, 330] width 15 height 15
click at [961, 307] on link "Desvincular ACS" at bounding box center [944, 309] width 105 height 17
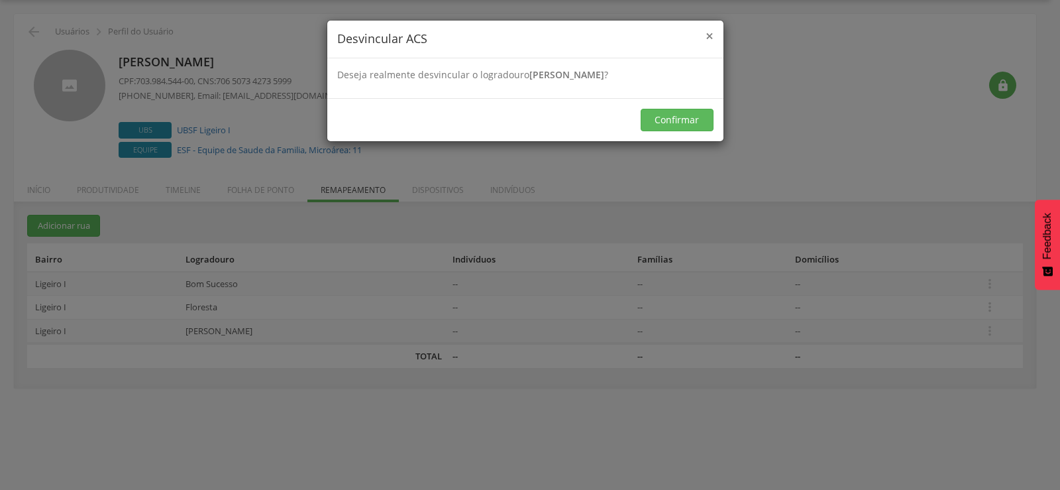
click at [710, 36] on span "×" at bounding box center [710, 36] width 8 height 19
